Goal: Information Seeking & Learning: Find specific fact

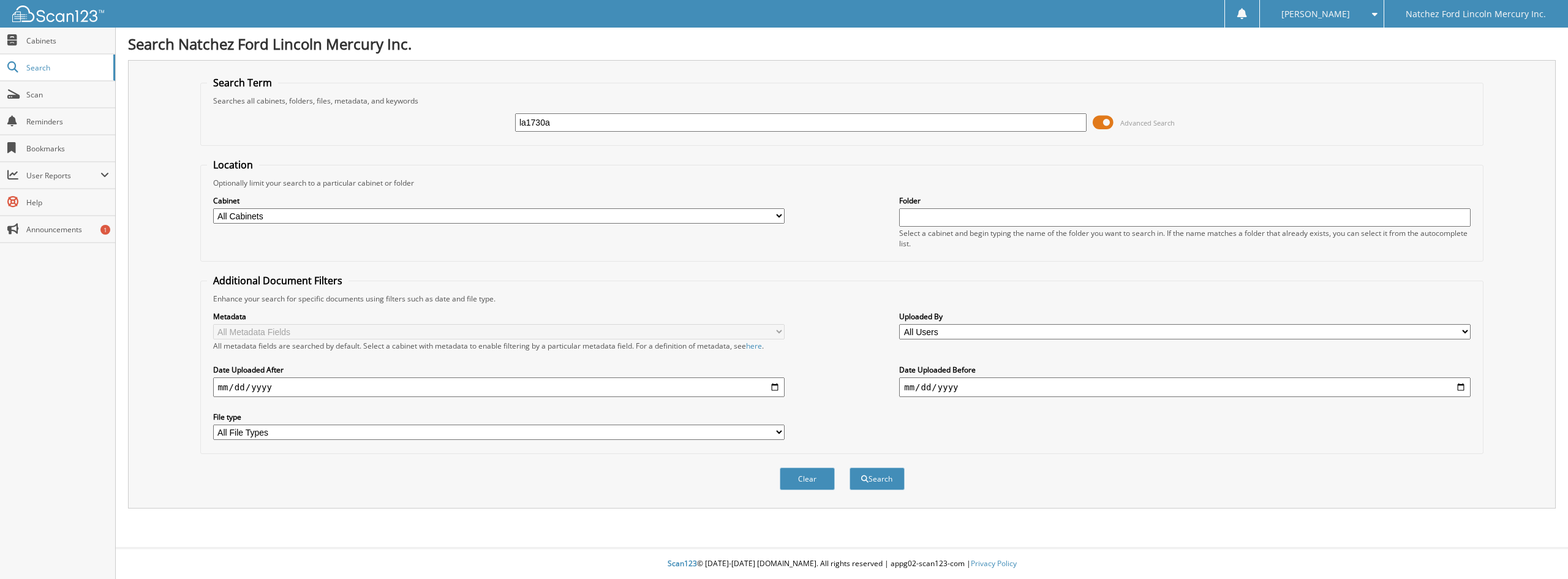
type input "la1730a"
click at [850, 468] on button "Search" at bounding box center [877, 479] width 55 height 23
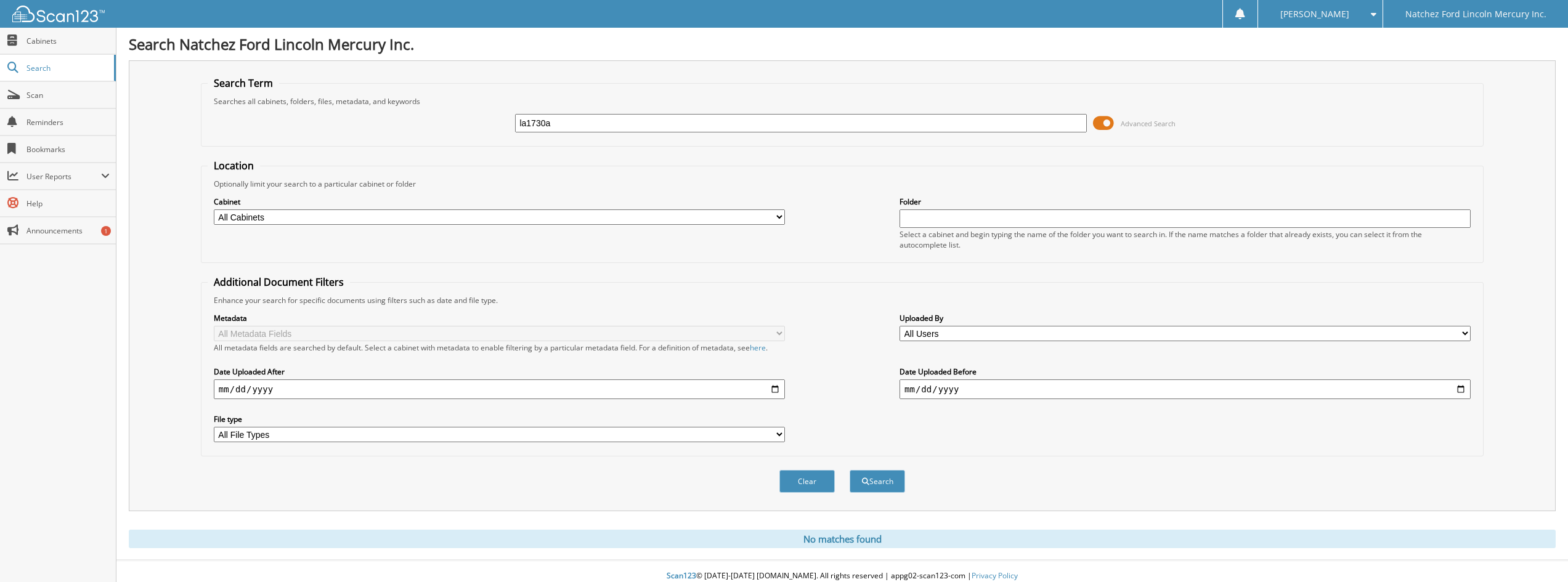
click at [561, 127] on input "la1730a" at bounding box center [800, 123] width 571 height 18
type input "l"
type input "632621"
click at [850, 470] on button "Search" at bounding box center [877, 481] width 55 height 23
click at [39, 42] on span "Cabinets" at bounding box center [69, 40] width 83 height 10
